Goal: Transaction & Acquisition: Book appointment/travel/reservation

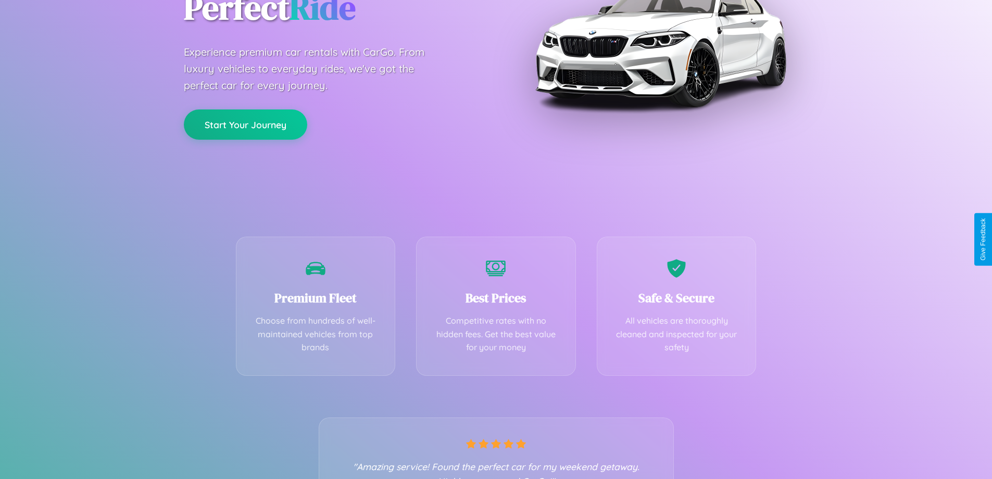
scroll to position [205, 0]
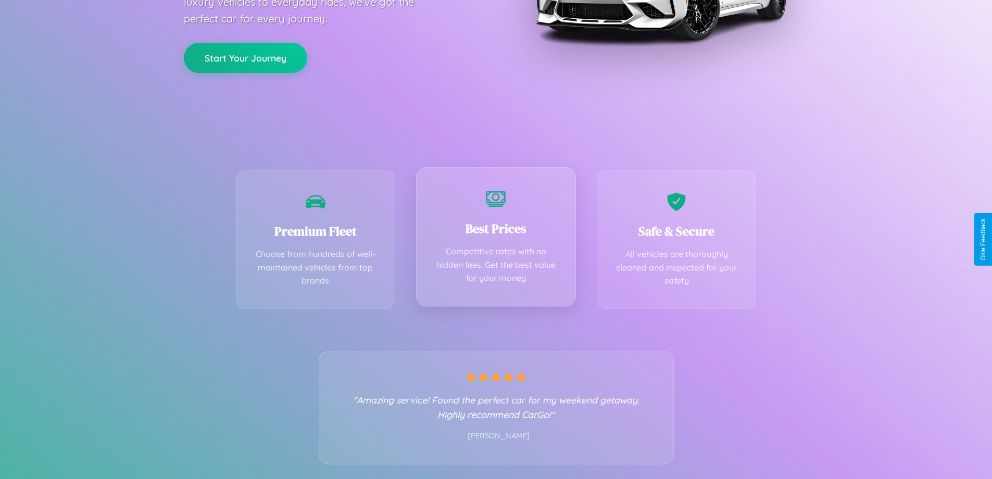
click at [496, 239] on div "Best Prices Competitive rates with no hidden fees. Get the best value for your …" at bounding box center [496, 236] width 160 height 139
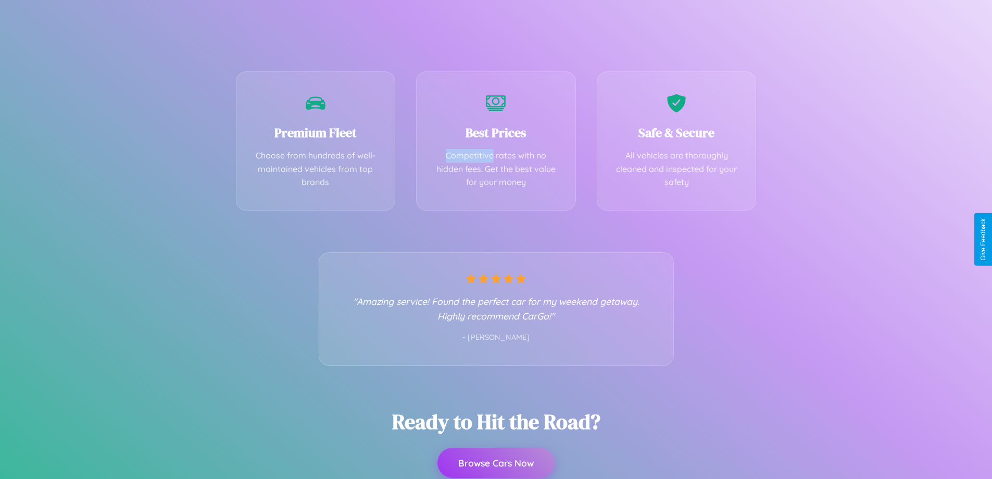
click at [496, 463] on button "Browse Cars Now" at bounding box center [496, 463] width 117 height 30
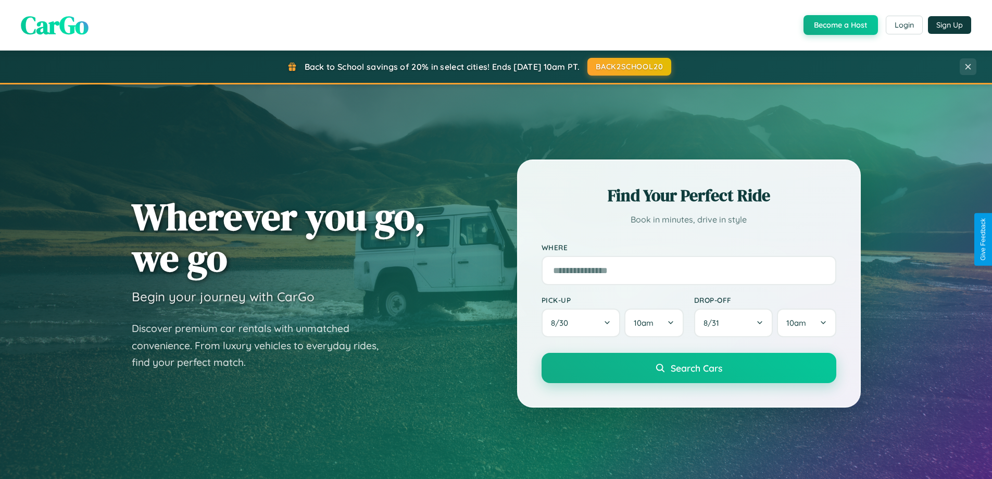
scroll to position [717, 0]
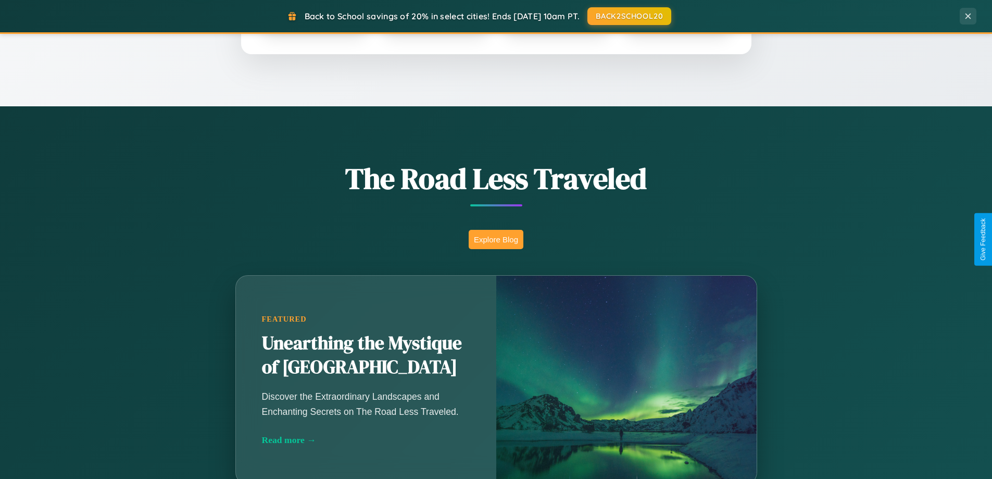
click at [496, 239] on button "Explore Blog" at bounding box center [496, 239] width 55 height 19
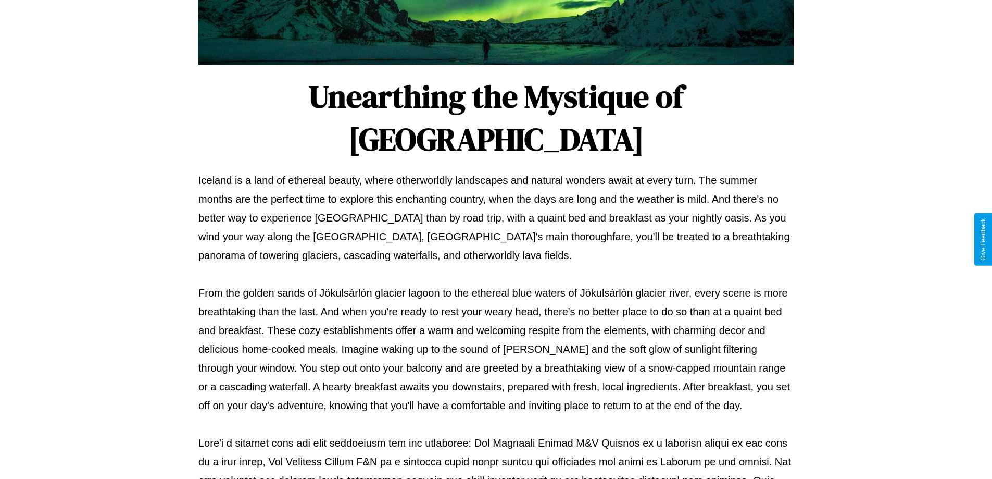
scroll to position [337, 0]
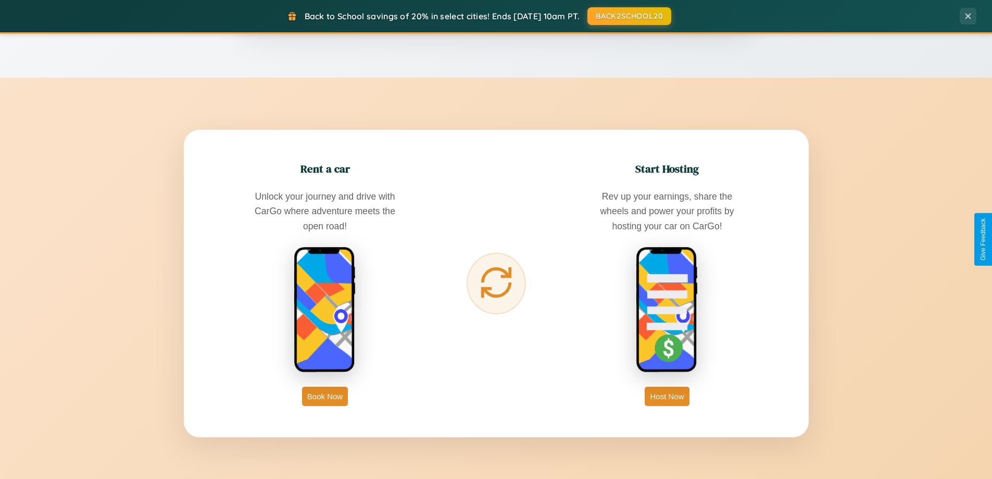
scroll to position [2005, 0]
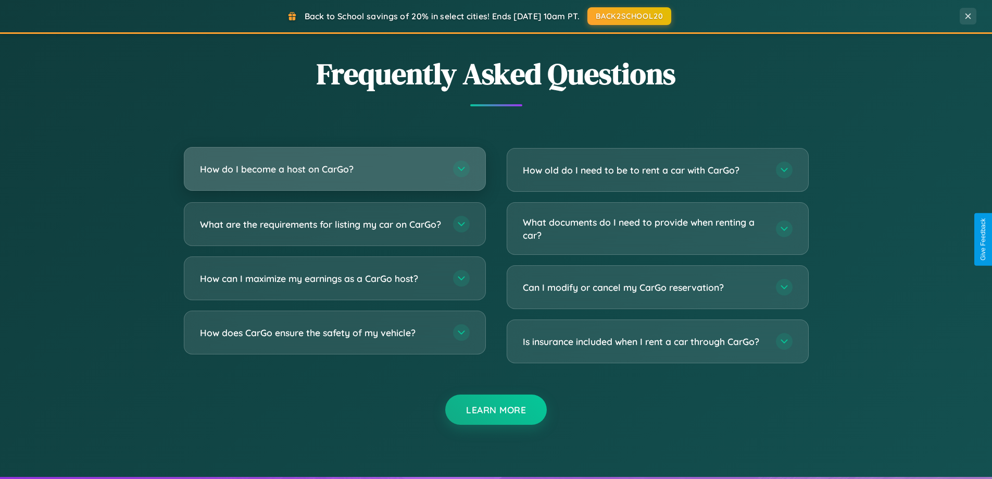
click at [334, 169] on h3 "How do I become a host on CarGo?" at bounding box center [321, 169] width 243 height 13
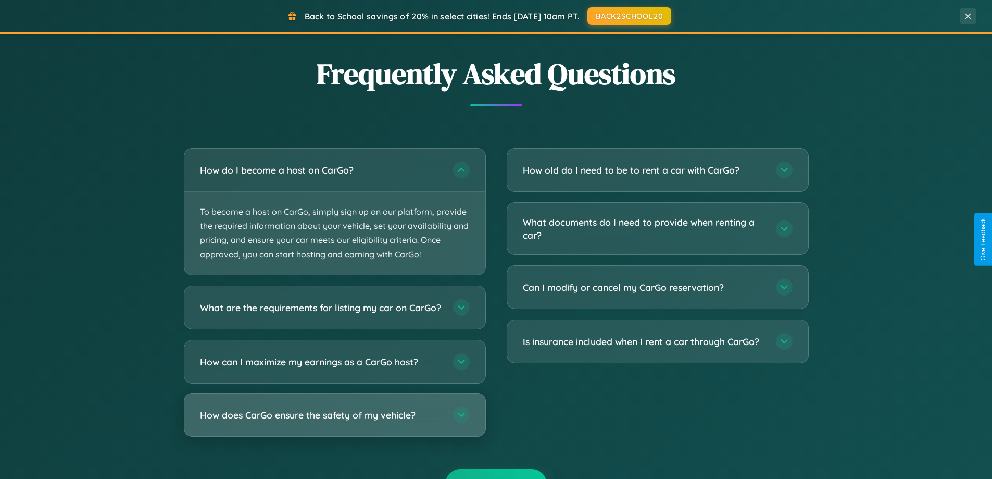
click at [334, 421] on h3 "How does CarGo ensure the safety of my vehicle?" at bounding box center [321, 414] width 243 height 13
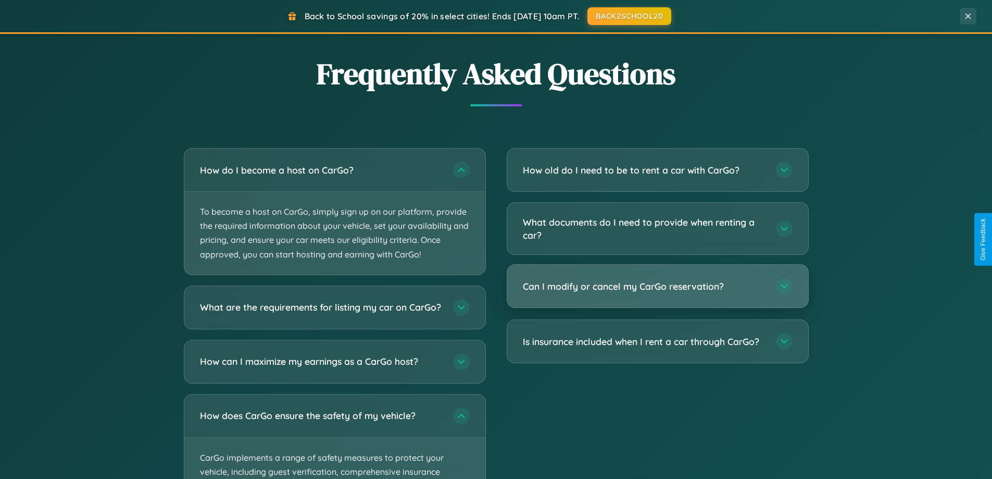
click at [657, 287] on h3 "Can I modify or cancel my CarGo reservation?" at bounding box center [644, 286] width 243 height 13
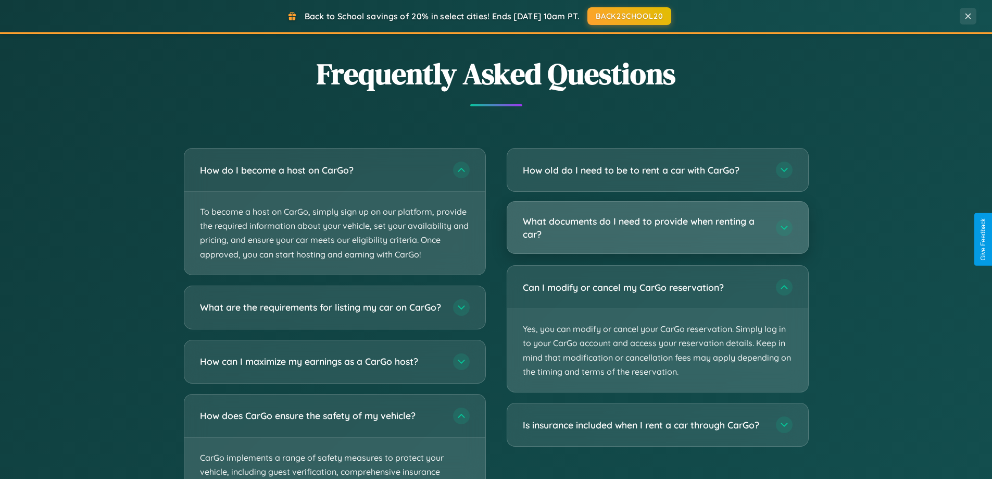
click at [657, 228] on h3 "What documents do I need to provide when renting a car?" at bounding box center [644, 228] width 243 height 26
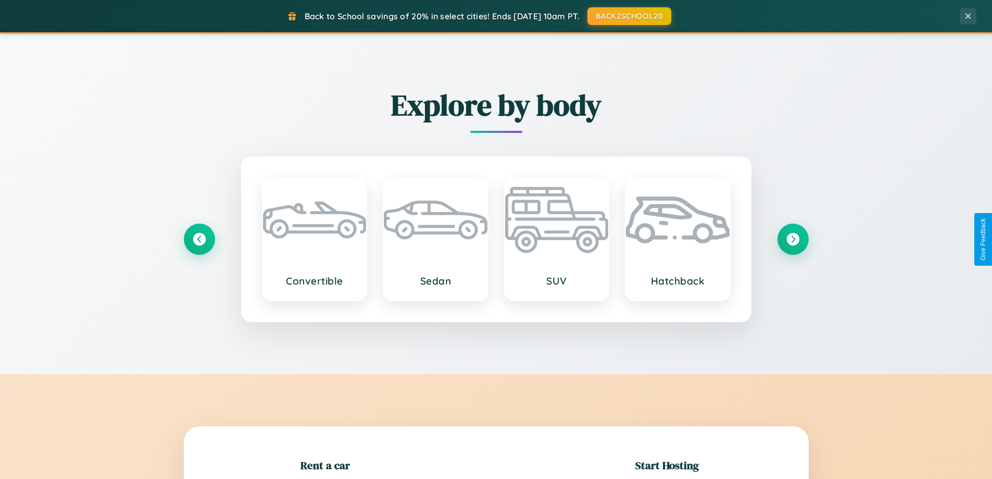
scroll to position [225, 0]
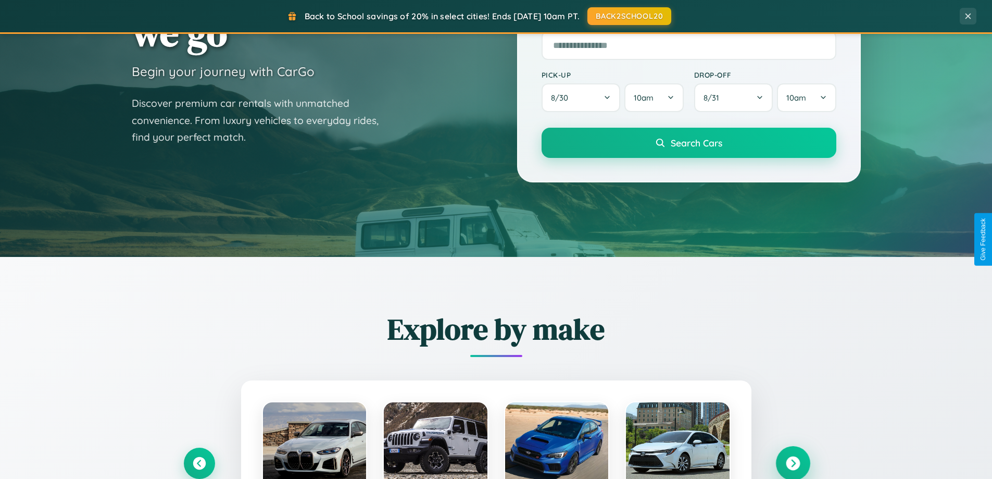
click at [793, 463] on icon at bounding box center [793, 463] width 14 height 14
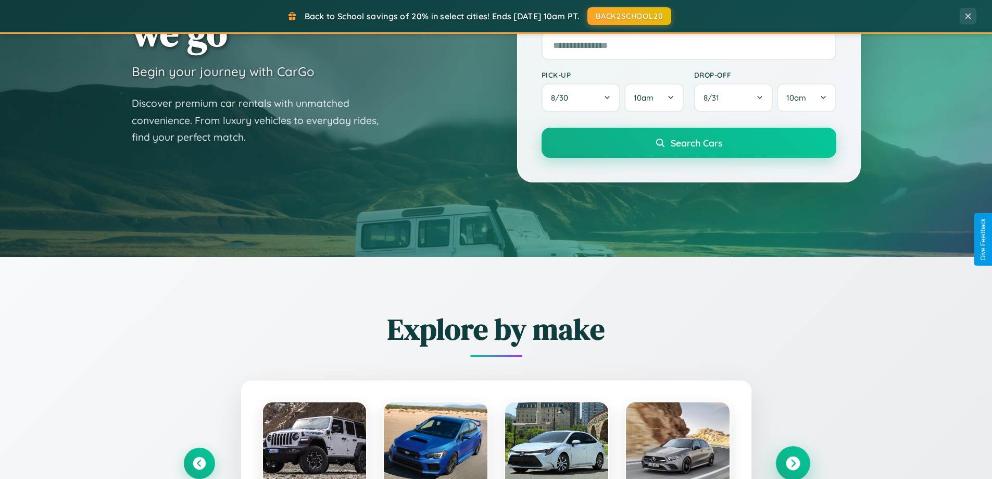
click at [793, 462] on icon at bounding box center [793, 463] width 14 height 14
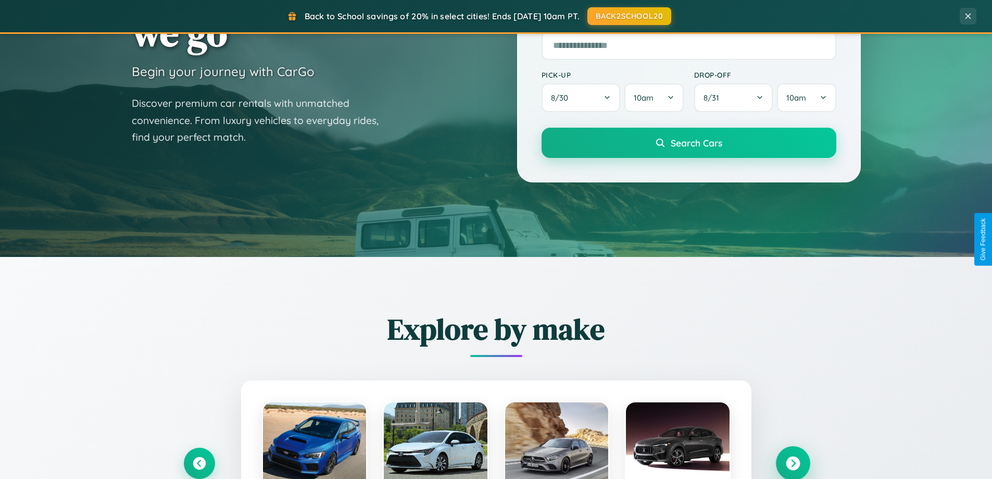
click at [793, 462] on icon at bounding box center [793, 463] width 14 height 14
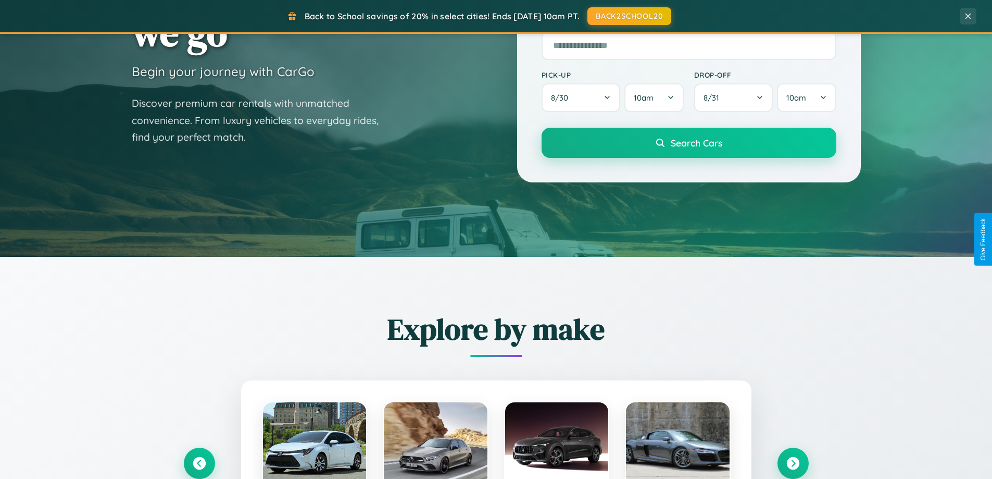
scroll to position [1043, 0]
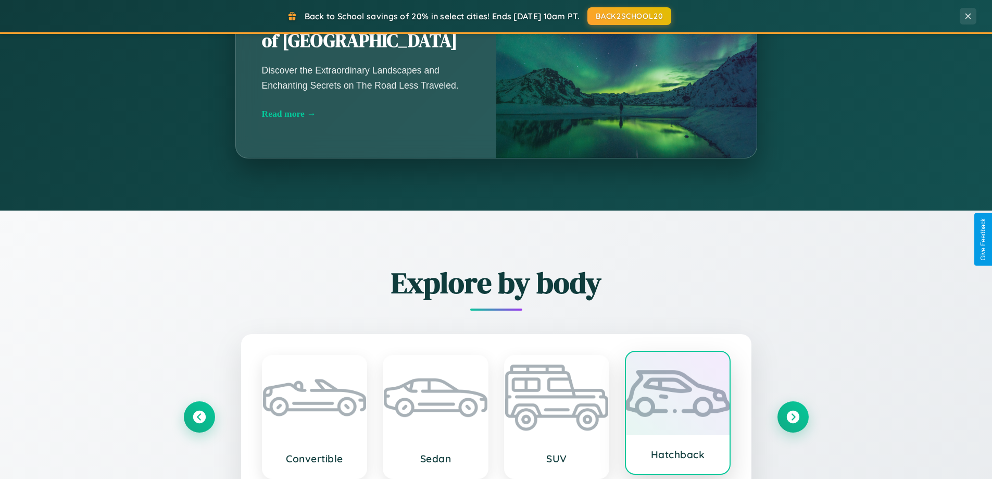
click at [678, 414] on div at bounding box center [678, 393] width 104 height 83
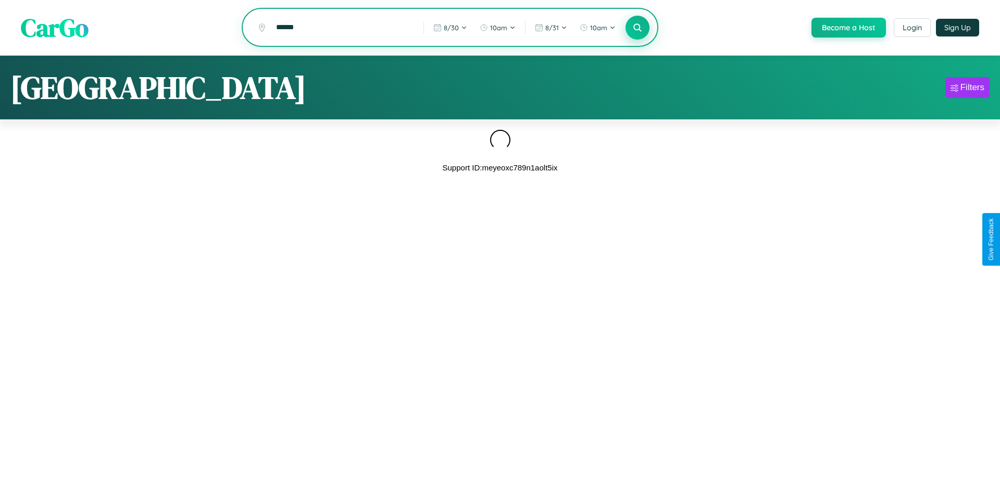
click at [637, 28] on icon at bounding box center [637, 27] width 10 height 10
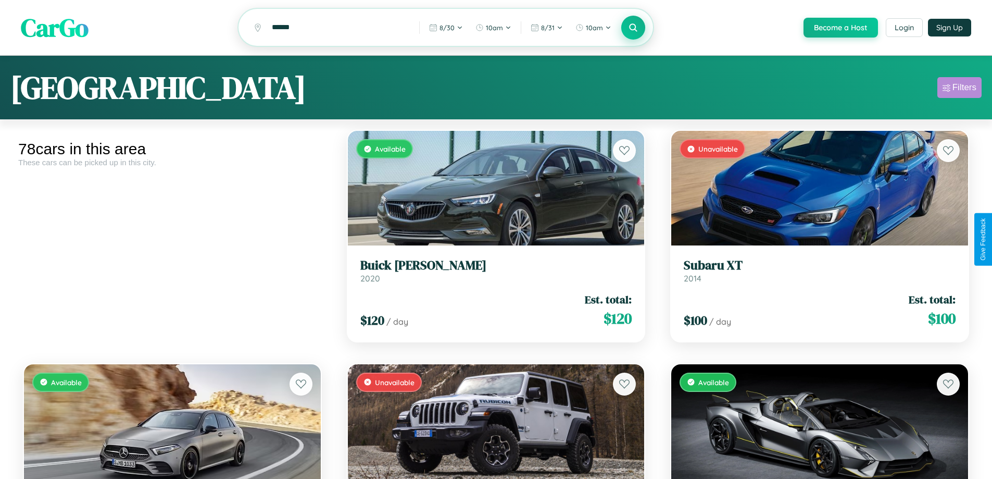
click at [960, 89] on div "Filters" at bounding box center [965, 87] width 24 height 10
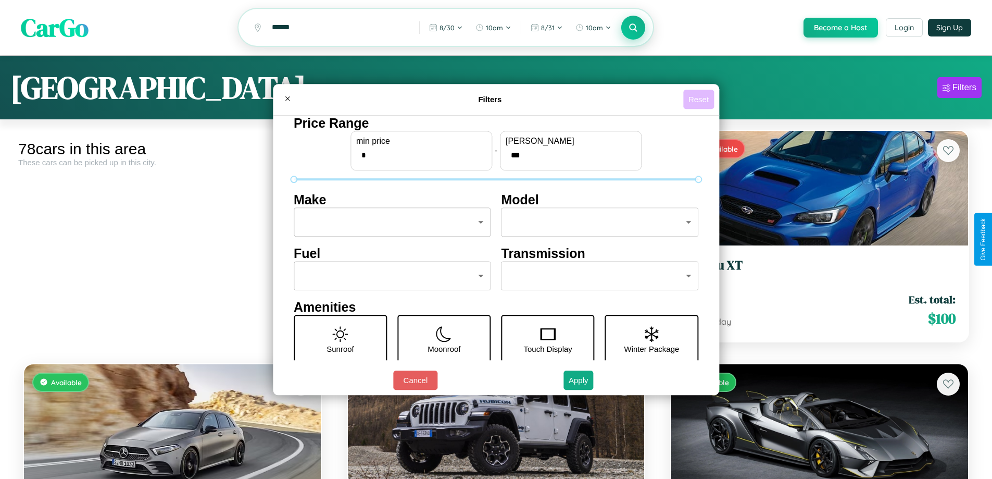
click at [700, 99] on button "Reset" at bounding box center [699, 99] width 31 height 19
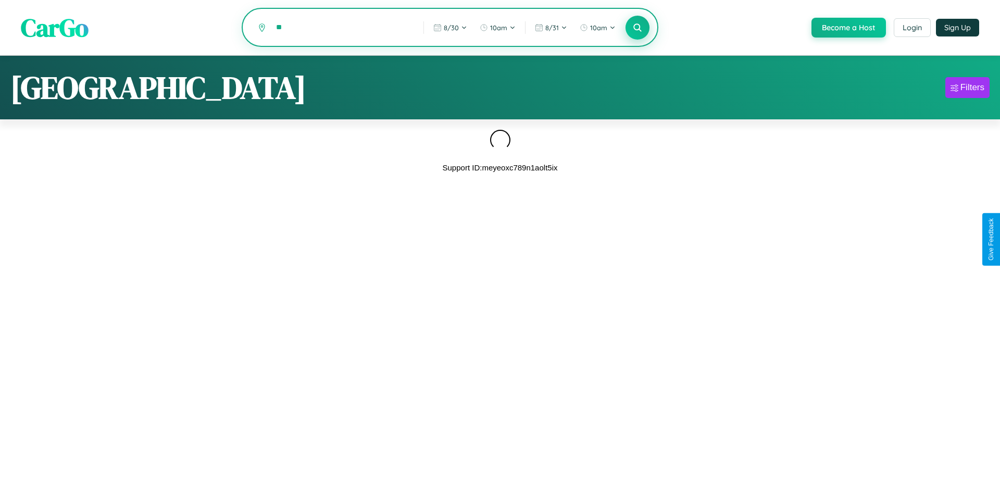
type input "*"
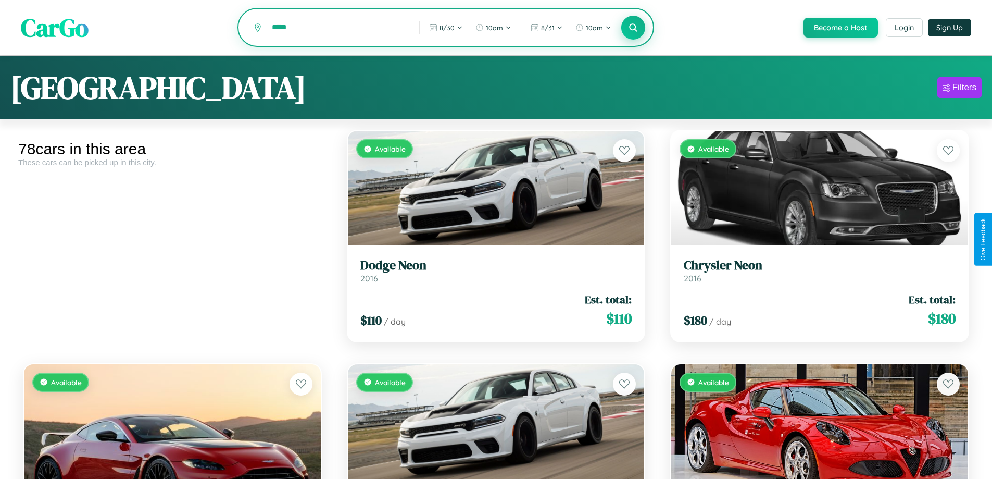
type input "*****"
click at [633, 28] on icon at bounding box center [634, 27] width 10 height 10
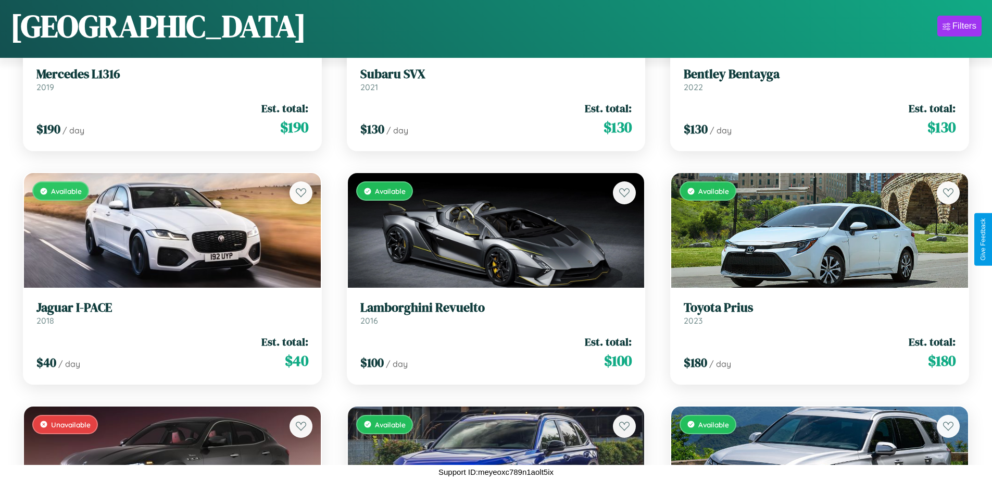
scroll to position [1079, 0]
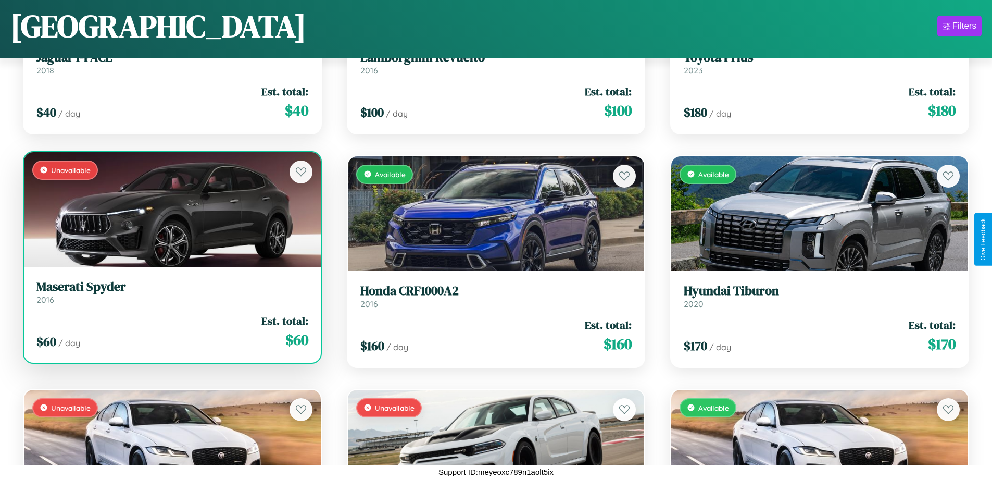
click at [171, 331] on div "$ 60 / day Est. total: $ 60" at bounding box center [172, 331] width 272 height 37
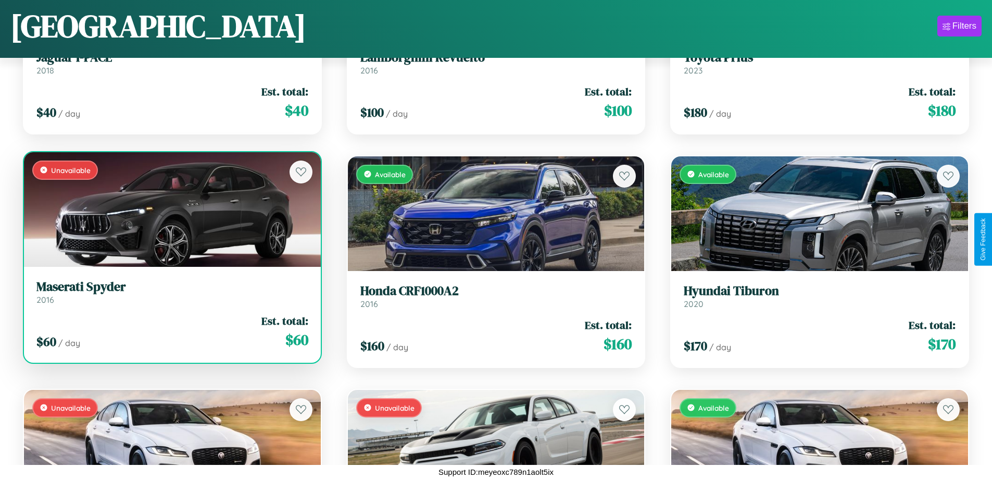
click at [171, 331] on div "$ 60 / day Est. total: $ 60" at bounding box center [172, 331] width 272 height 37
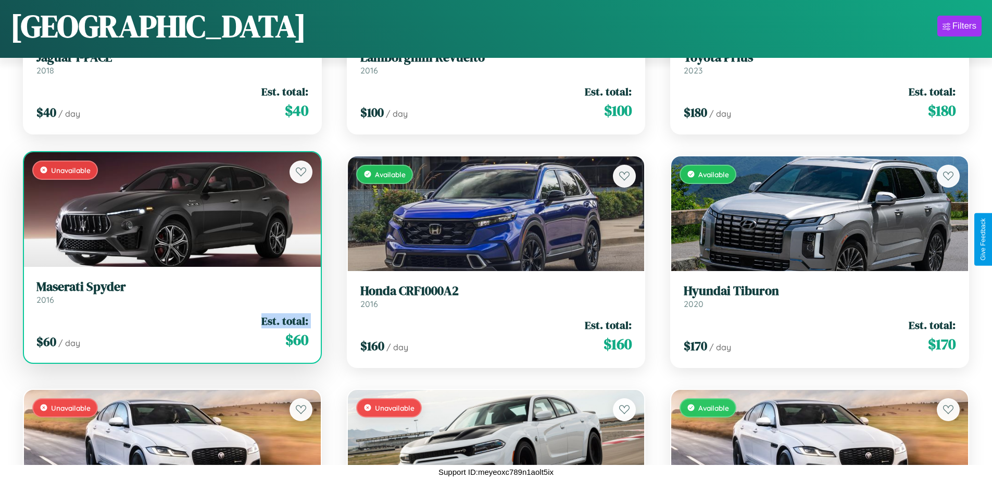
click at [171, 331] on div "$ 60 / day Est. total: $ 60" at bounding box center [172, 331] width 272 height 37
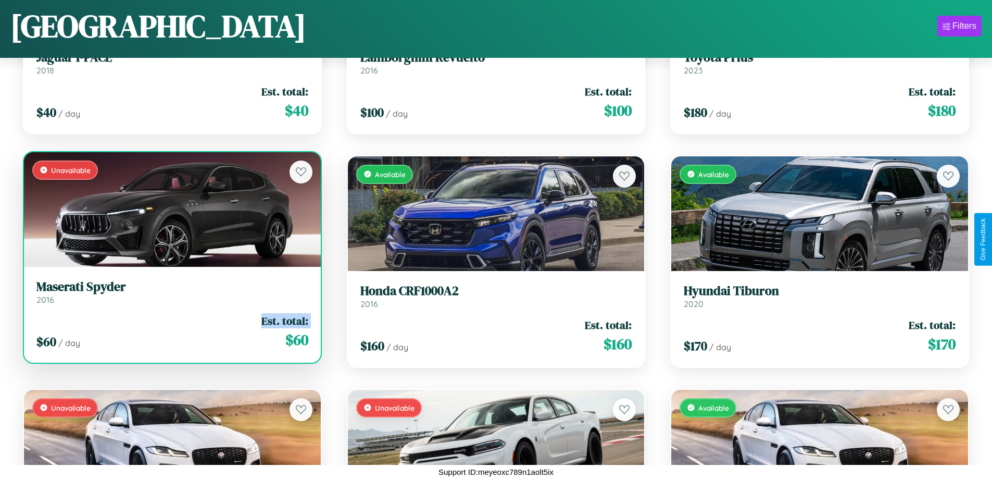
click at [171, 331] on div "$ 60 / day Est. total: $ 60" at bounding box center [172, 331] width 272 height 37
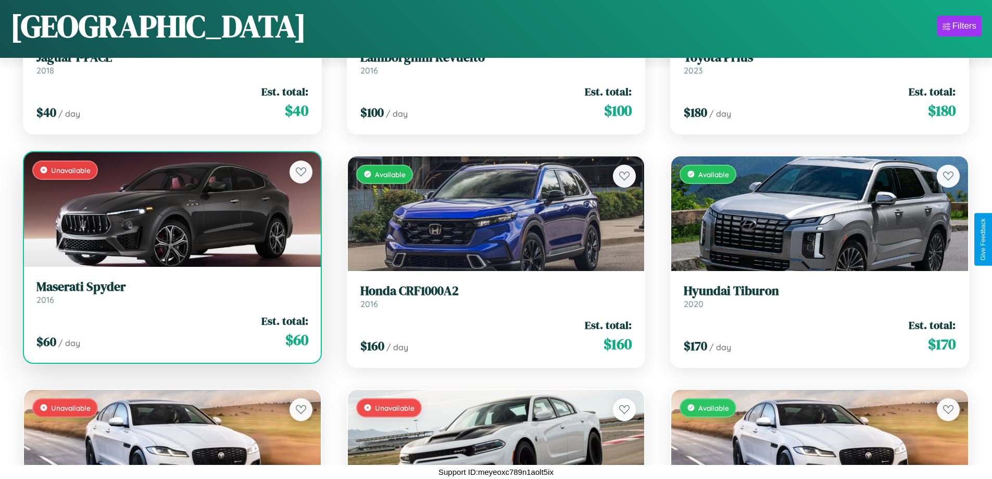
click at [171, 331] on div "$ 60 / day Est. total: $ 60" at bounding box center [172, 331] width 272 height 37
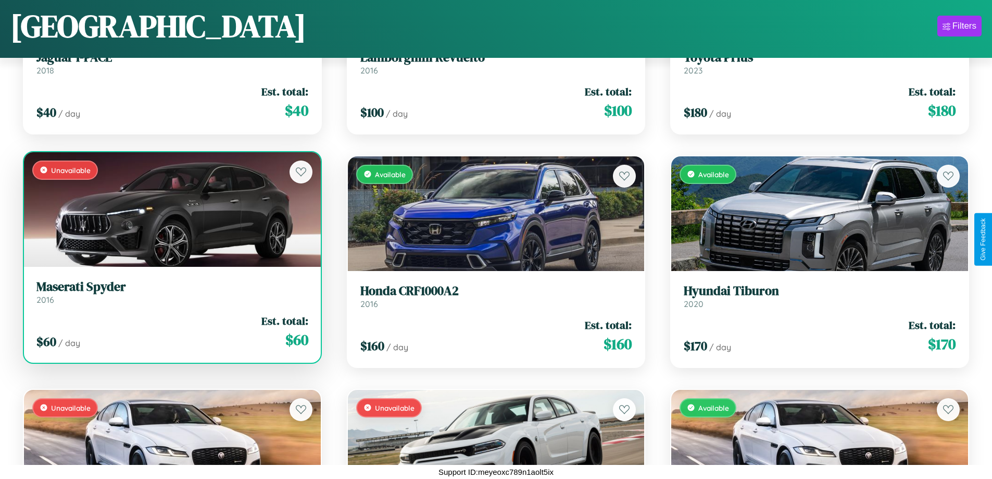
click at [171, 292] on h3 "Maserati Spyder" at bounding box center [172, 286] width 272 height 15
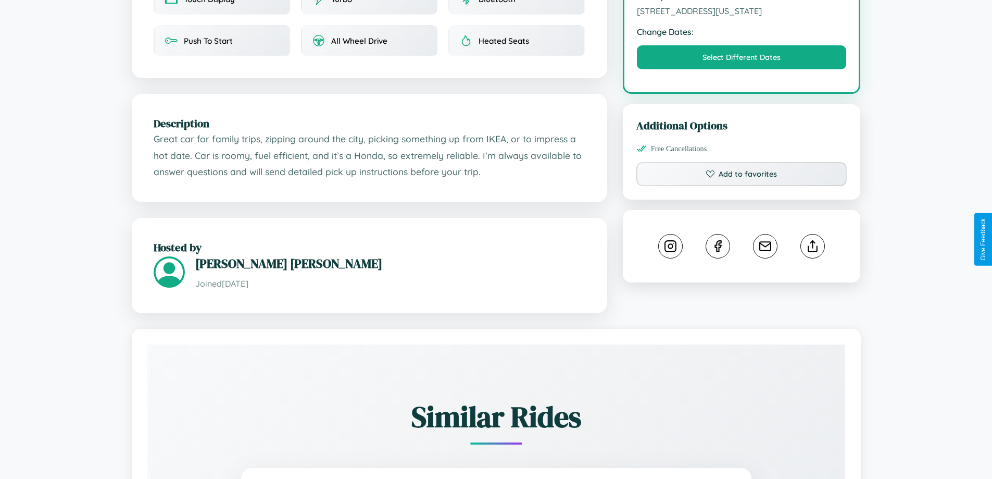
scroll to position [375, 0]
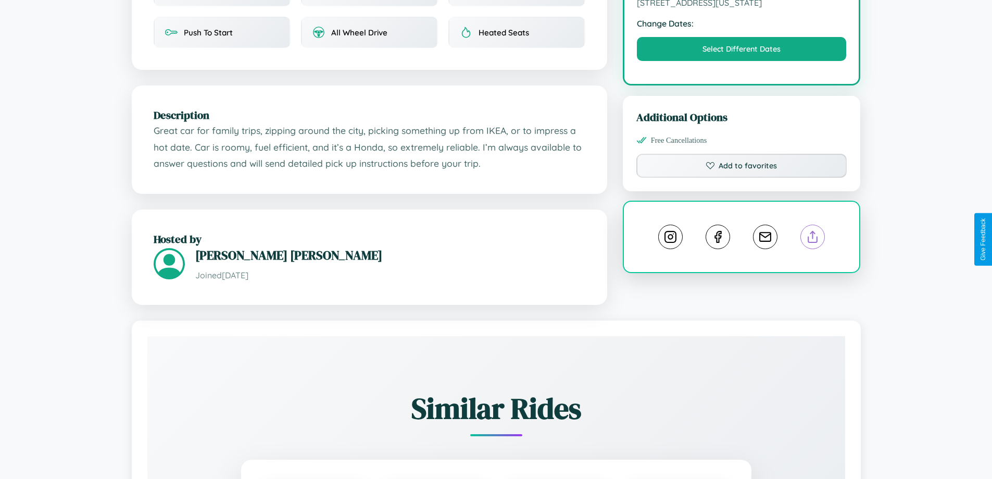
click at [813, 239] on line at bounding box center [813, 234] width 0 height 7
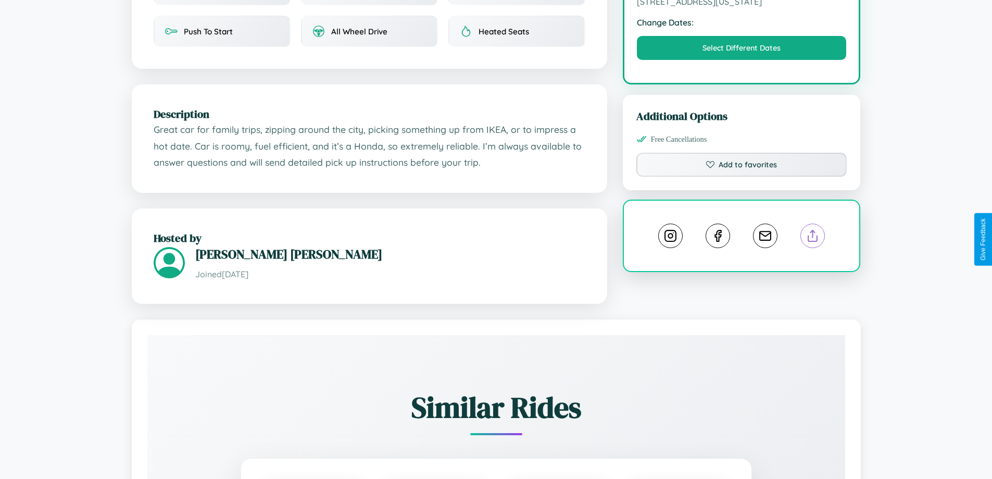
scroll to position [643, 0]
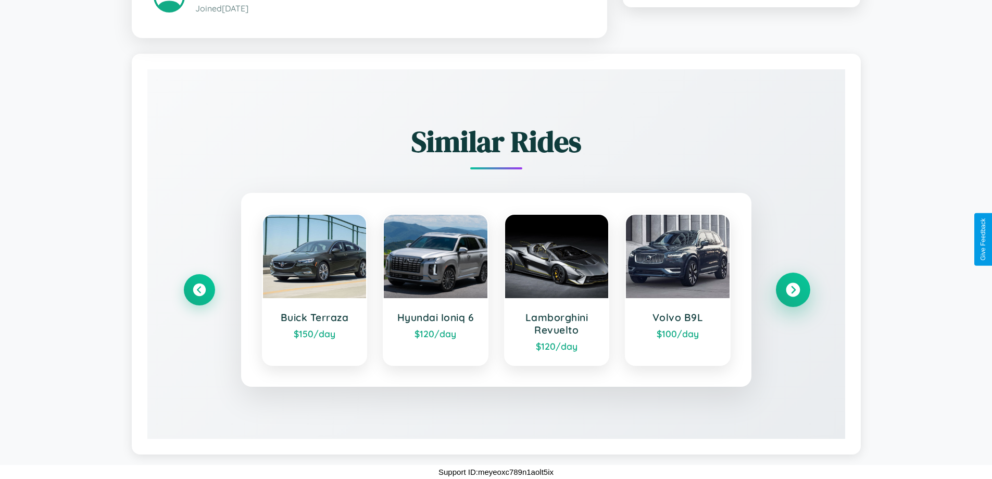
click at [793, 289] on icon at bounding box center [793, 289] width 14 height 14
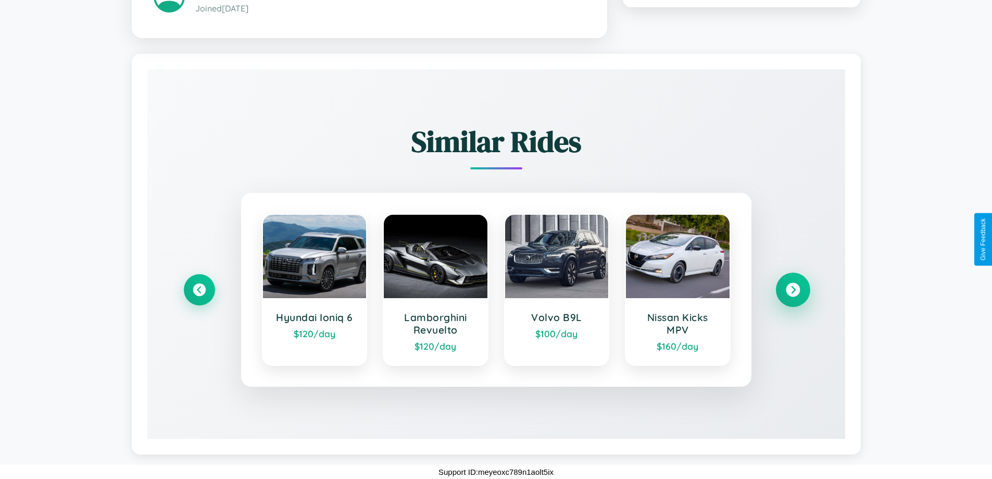
click at [793, 289] on icon at bounding box center [793, 289] width 14 height 14
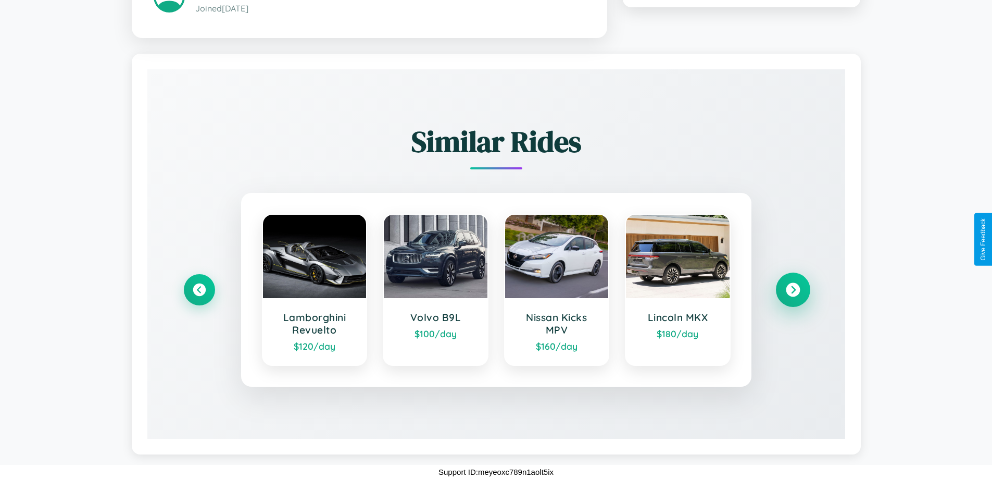
click at [793, 289] on icon at bounding box center [793, 289] width 14 height 14
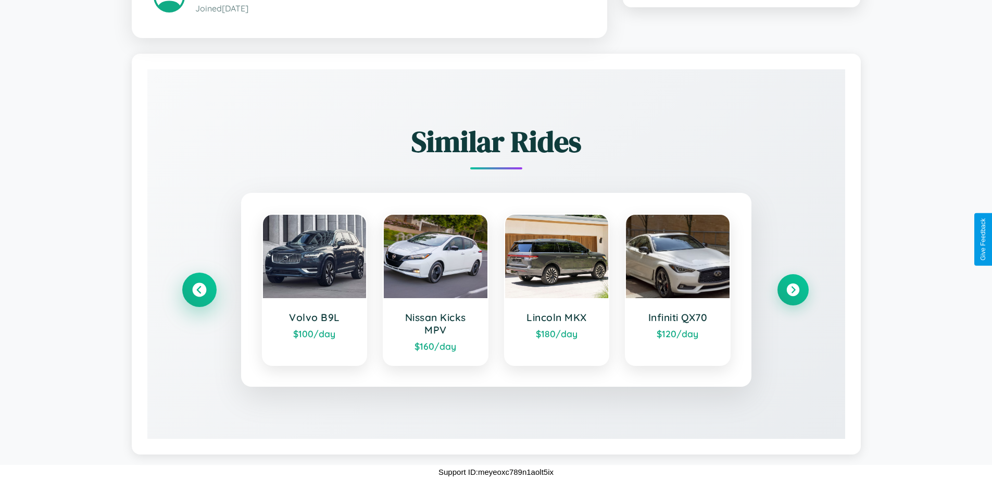
click at [199, 289] on icon at bounding box center [199, 289] width 14 height 14
